Goal: Transaction & Acquisition: Purchase product/service

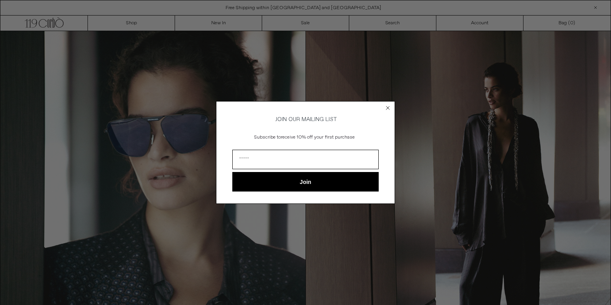
click at [387, 104] on circle "Close dialog" at bounding box center [388, 108] width 8 height 8
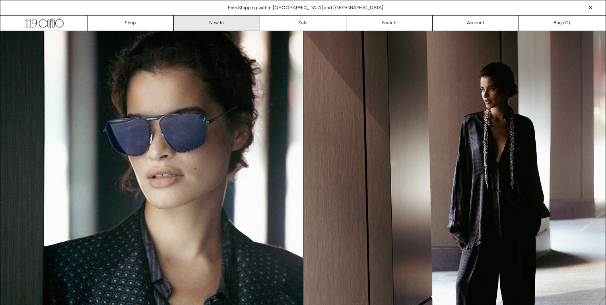
click at [220, 21] on link "New In" at bounding box center [217, 23] width 86 height 15
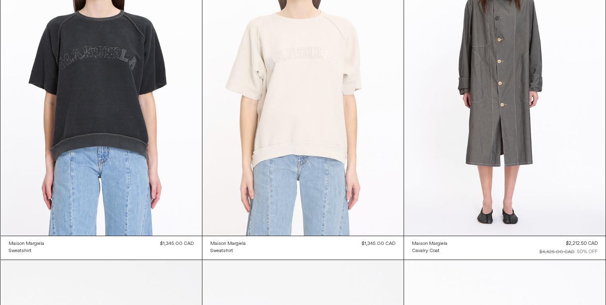
scroll to position [18348, 0]
